Goal: Task Accomplishment & Management: Understand process/instructions

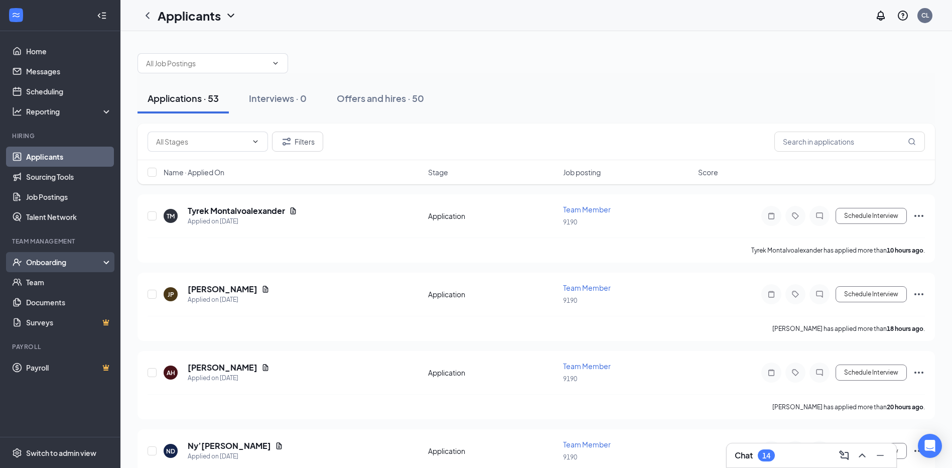
click at [73, 264] on div "Onboarding" at bounding box center [64, 262] width 77 height 10
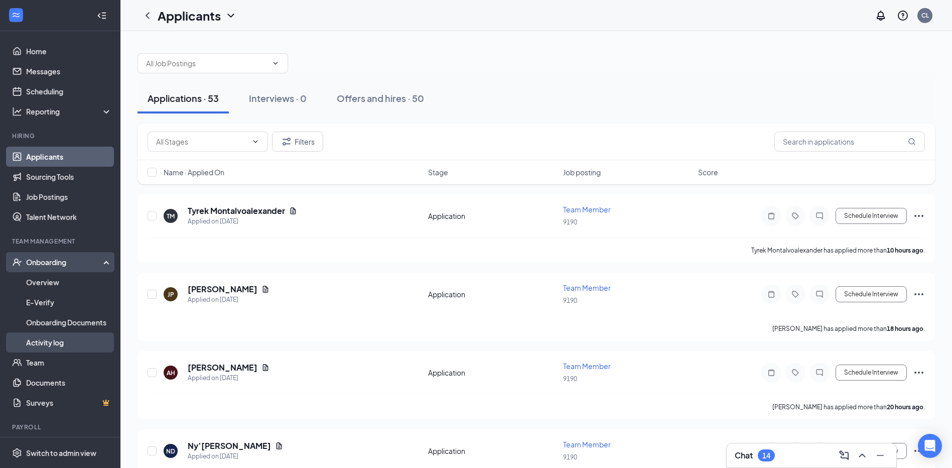
click at [54, 342] on link "Activity log" at bounding box center [69, 342] width 86 height 20
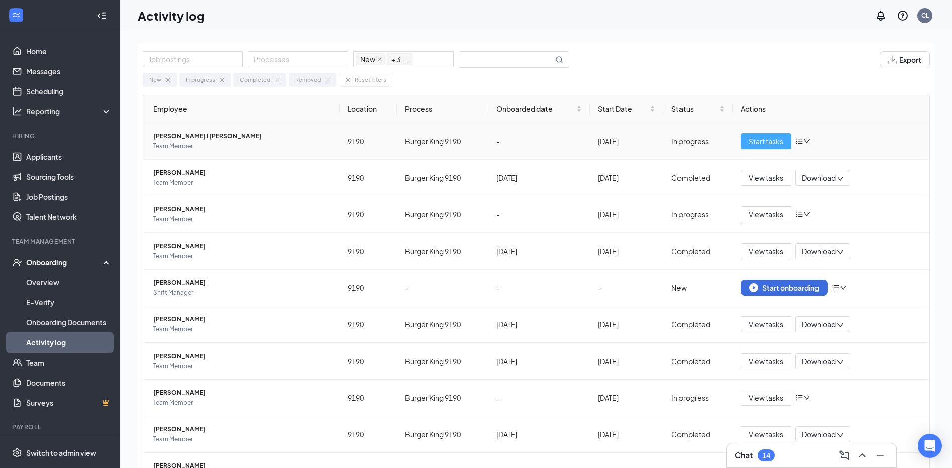
click at [769, 140] on span "Start tasks" at bounding box center [766, 141] width 35 height 11
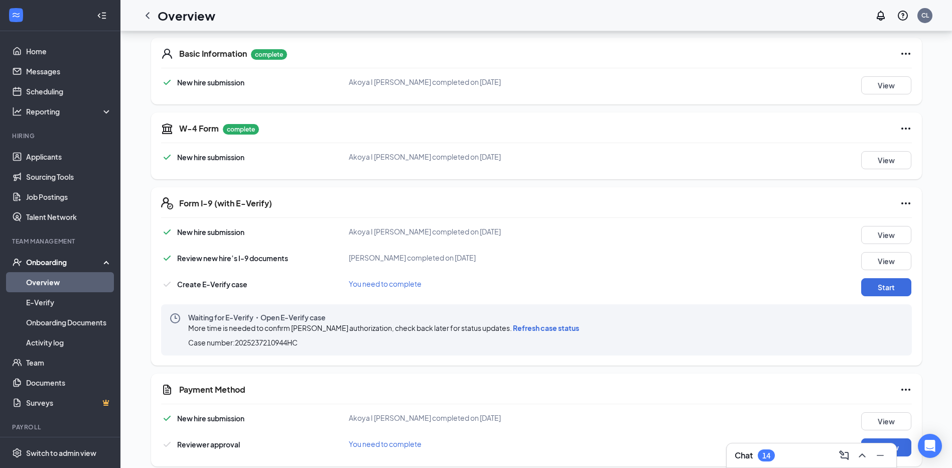
scroll to position [151, 0]
click at [881, 287] on button "Start" at bounding box center [886, 286] width 50 height 18
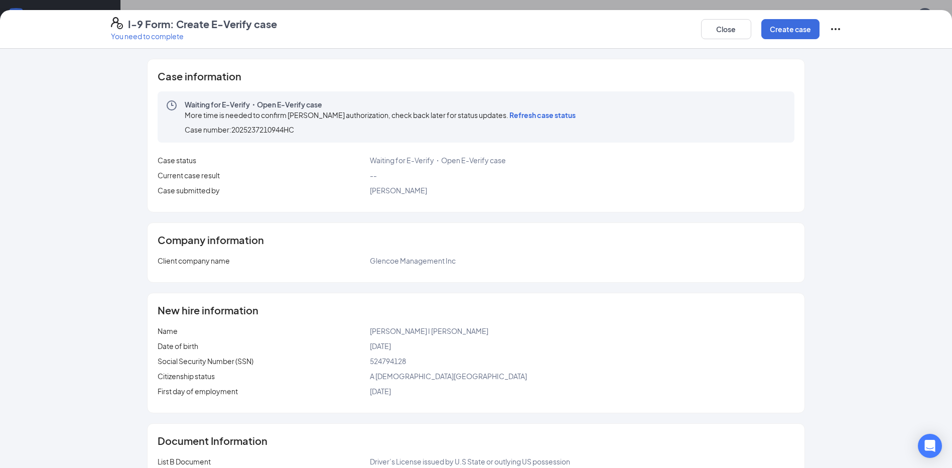
scroll to position [470, 0]
click at [794, 24] on button "Create case" at bounding box center [791, 29] width 58 height 20
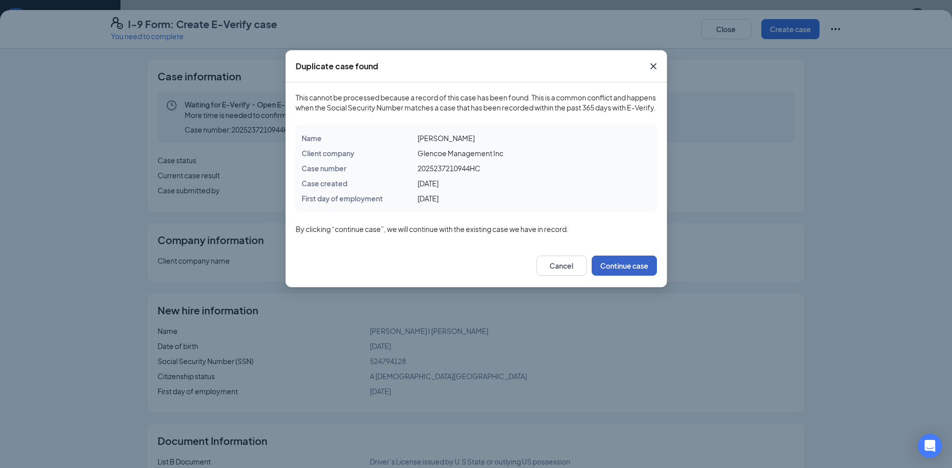
click at [624, 276] on button "Continue case" at bounding box center [624, 266] width 65 height 20
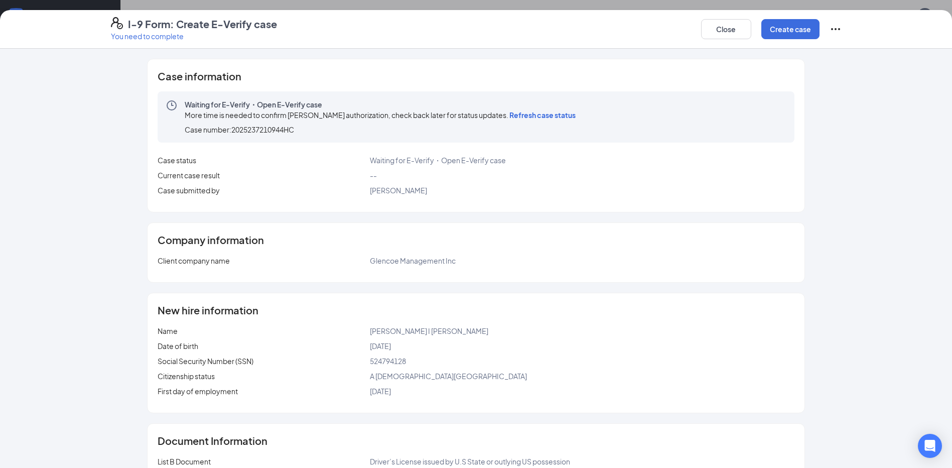
click at [551, 117] on span "Refresh case status" at bounding box center [543, 114] width 66 height 9
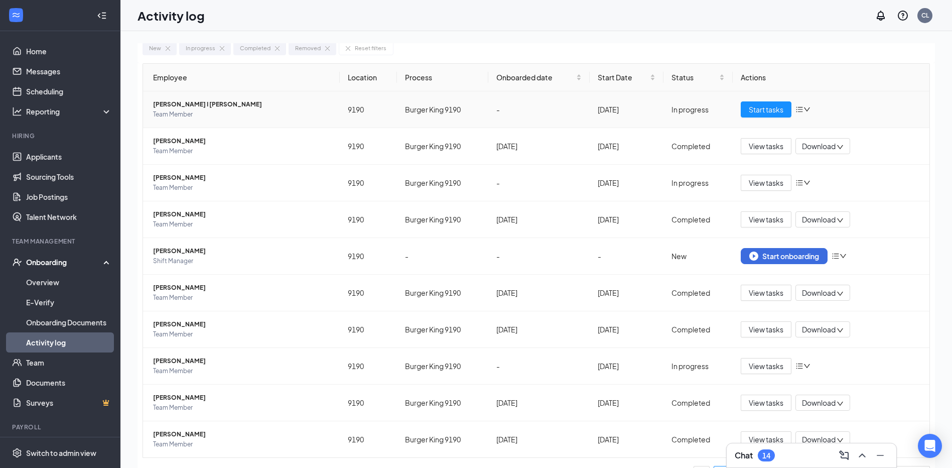
scroll to position [48, 0]
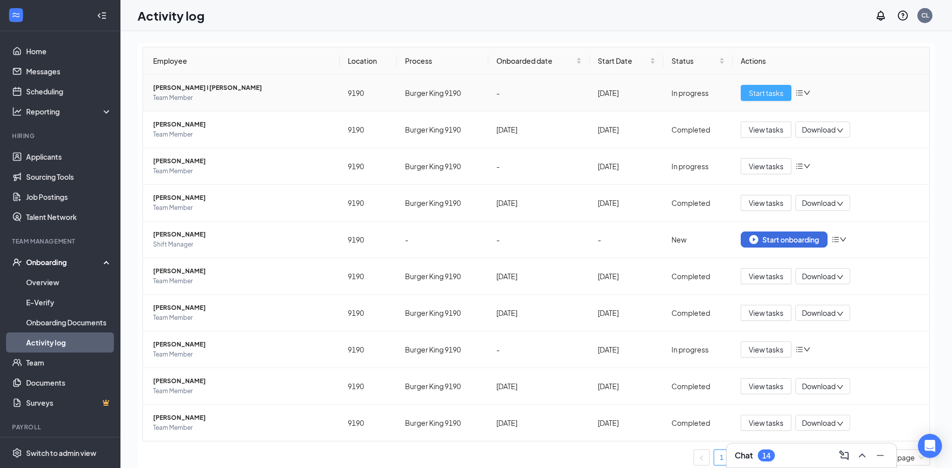
click at [756, 97] on span "Start tasks" at bounding box center [766, 92] width 35 height 11
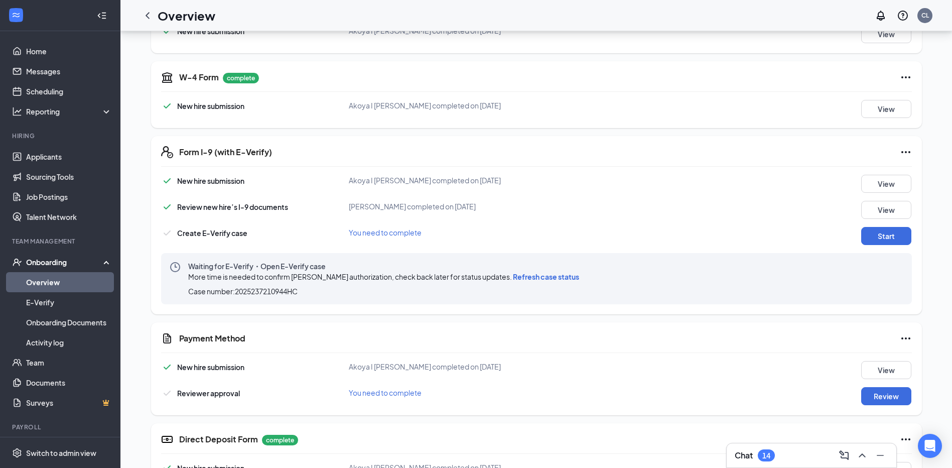
scroll to position [251, 0]
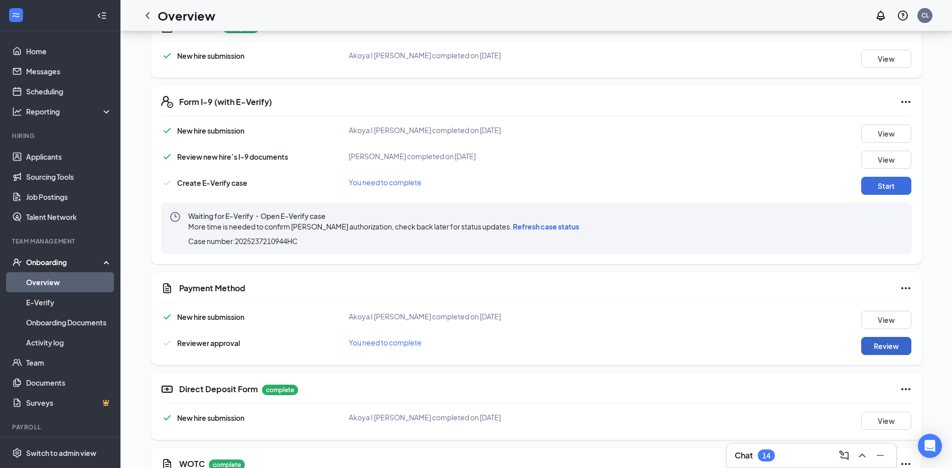
click at [881, 349] on button "Review" at bounding box center [886, 346] width 50 height 18
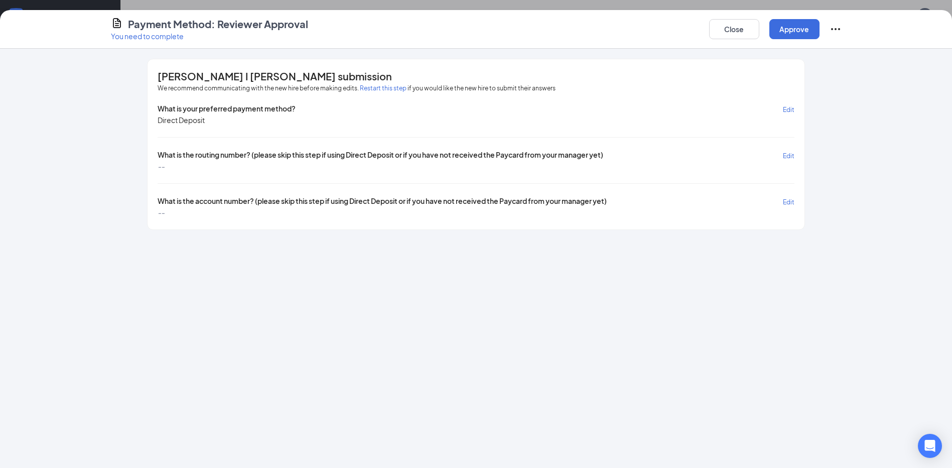
click at [790, 155] on span "Edit" at bounding box center [789, 156] width 12 height 8
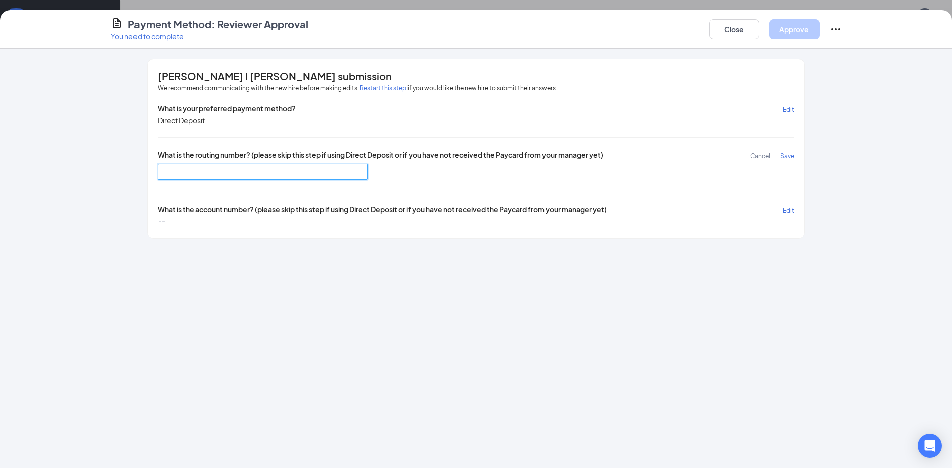
click at [196, 174] on input "text" at bounding box center [263, 172] width 210 height 16
type input "031101279"
click at [785, 156] on span "Save" at bounding box center [788, 156] width 14 height 8
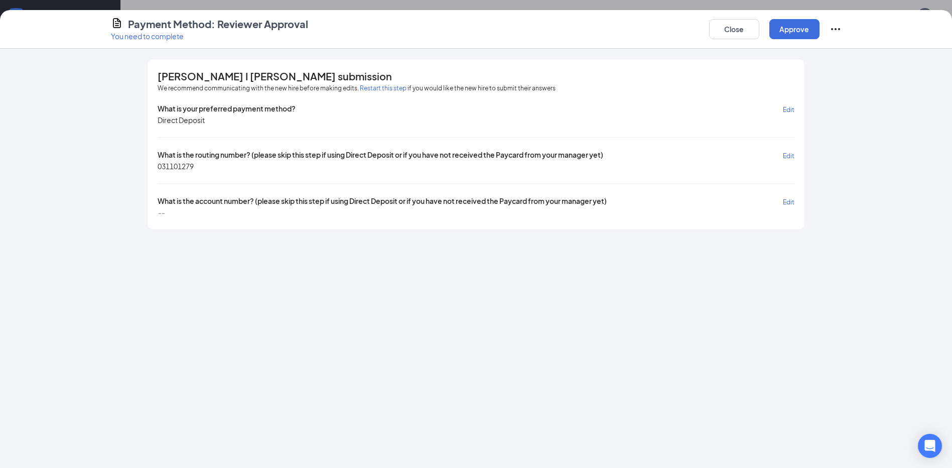
click at [793, 204] on span "Edit" at bounding box center [789, 202] width 12 height 8
click at [333, 221] on input "text" at bounding box center [263, 218] width 210 height 16
click at [785, 201] on span "Save" at bounding box center [788, 202] width 14 height 8
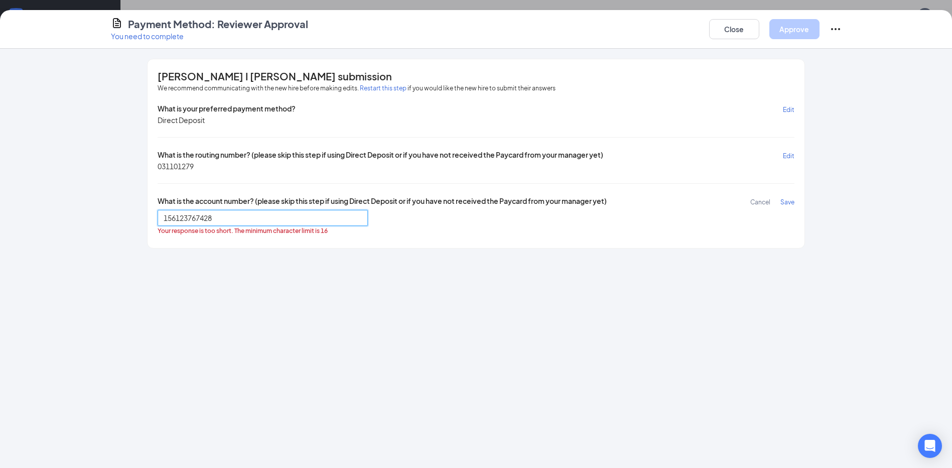
click at [234, 215] on input "156123767428" at bounding box center [263, 218] width 210 height 16
click at [218, 218] on input "156123767428" at bounding box center [263, 218] width 210 height 16
click at [162, 215] on input "156123767428" at bounding box center [263, 218] width 210 height 16
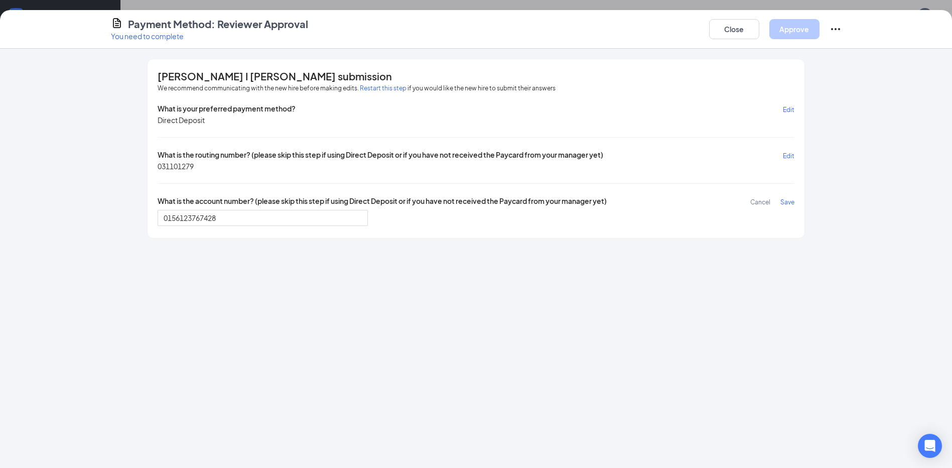
click at [792, 201] on span "Save" at bounding box center [788, 202] width 14 height 8
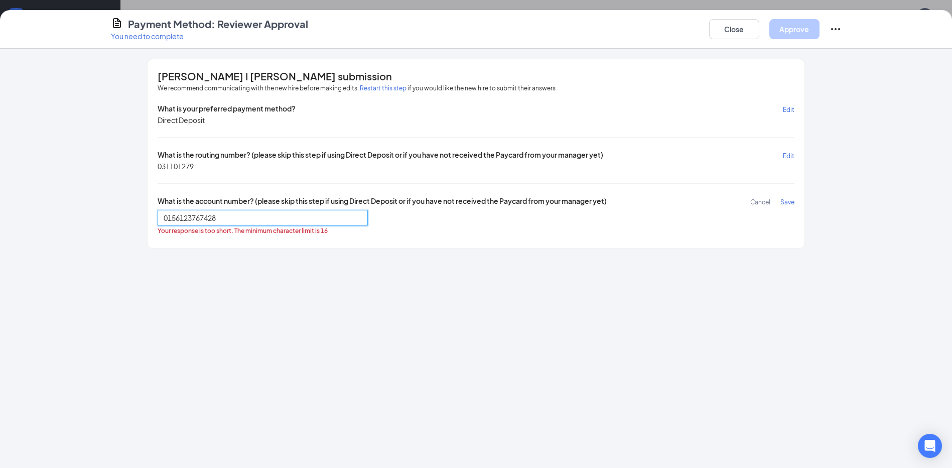
click at [231, 223] on input "0156123767428" at bounding box center [263, 218] width 210 height 16
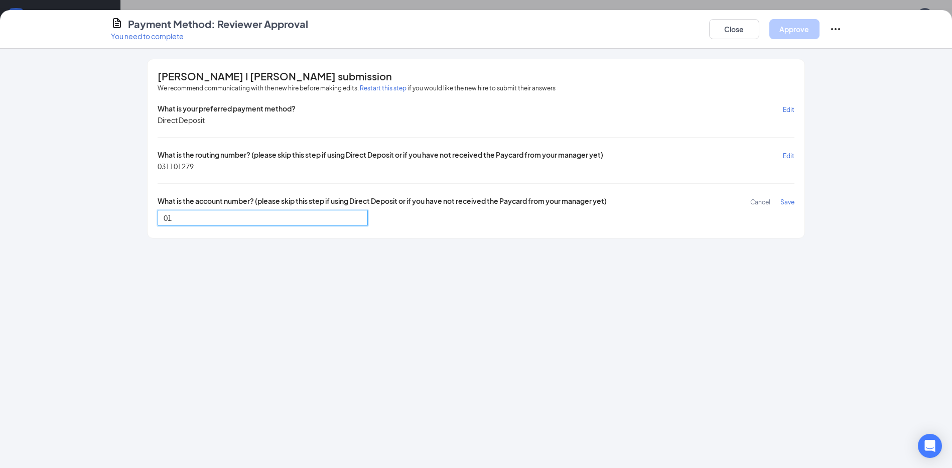
type input "0"
click at [759, 202] on span "Cancel" at bounding box center [760, 202] width 20 height 8
click at [801, 29] on button "Approve" at bounding box center [795, 29] width 50 height 20
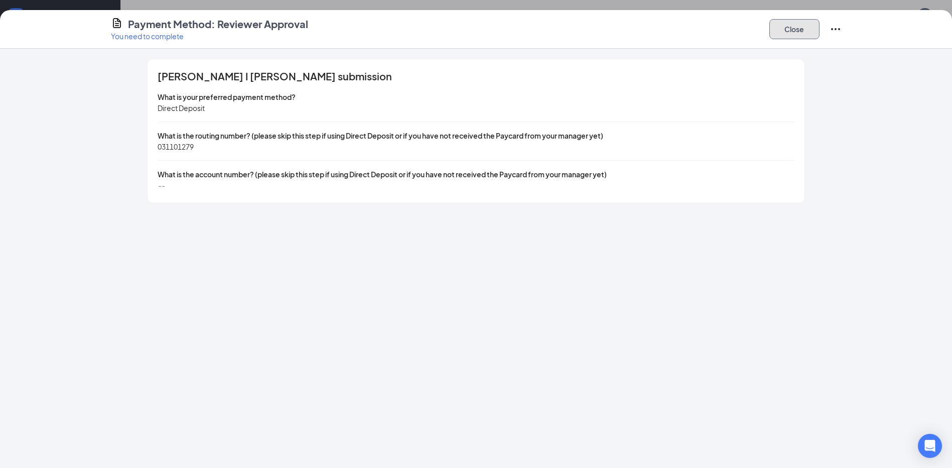
click at [801, 29] on button "Close" at bounding box center [795, 29] width 50 height 20
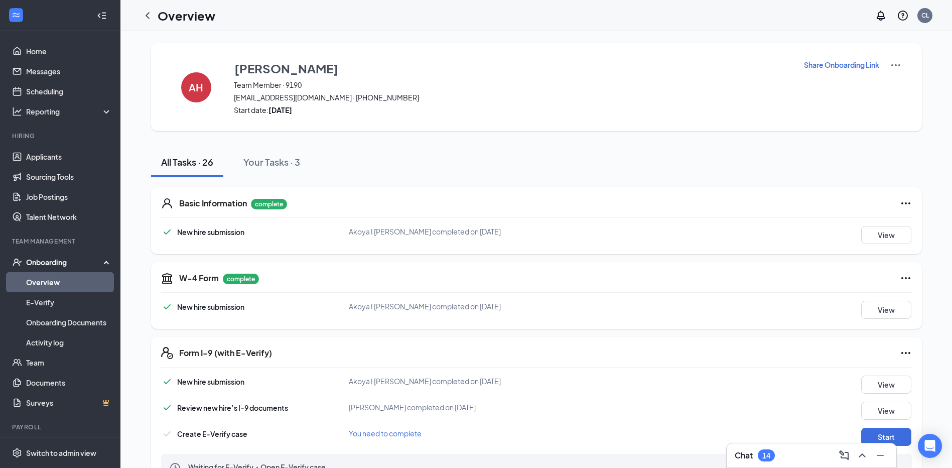
scroll to position [363, 0]
